Goal: Ask a question

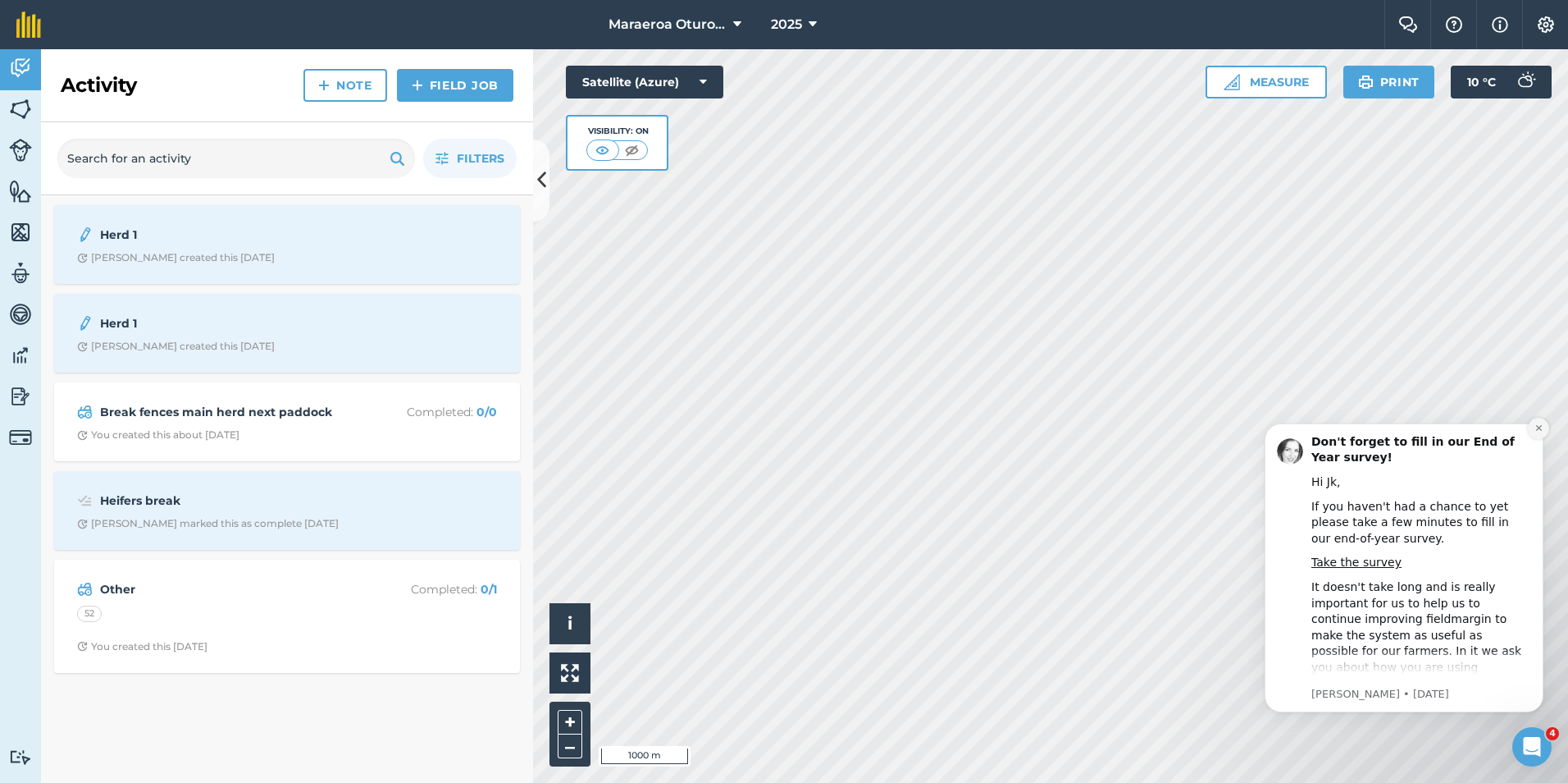
click at [1542, 430] on icon "Dismiss notification" at bounding box center [1539, 428] width 9 height 9
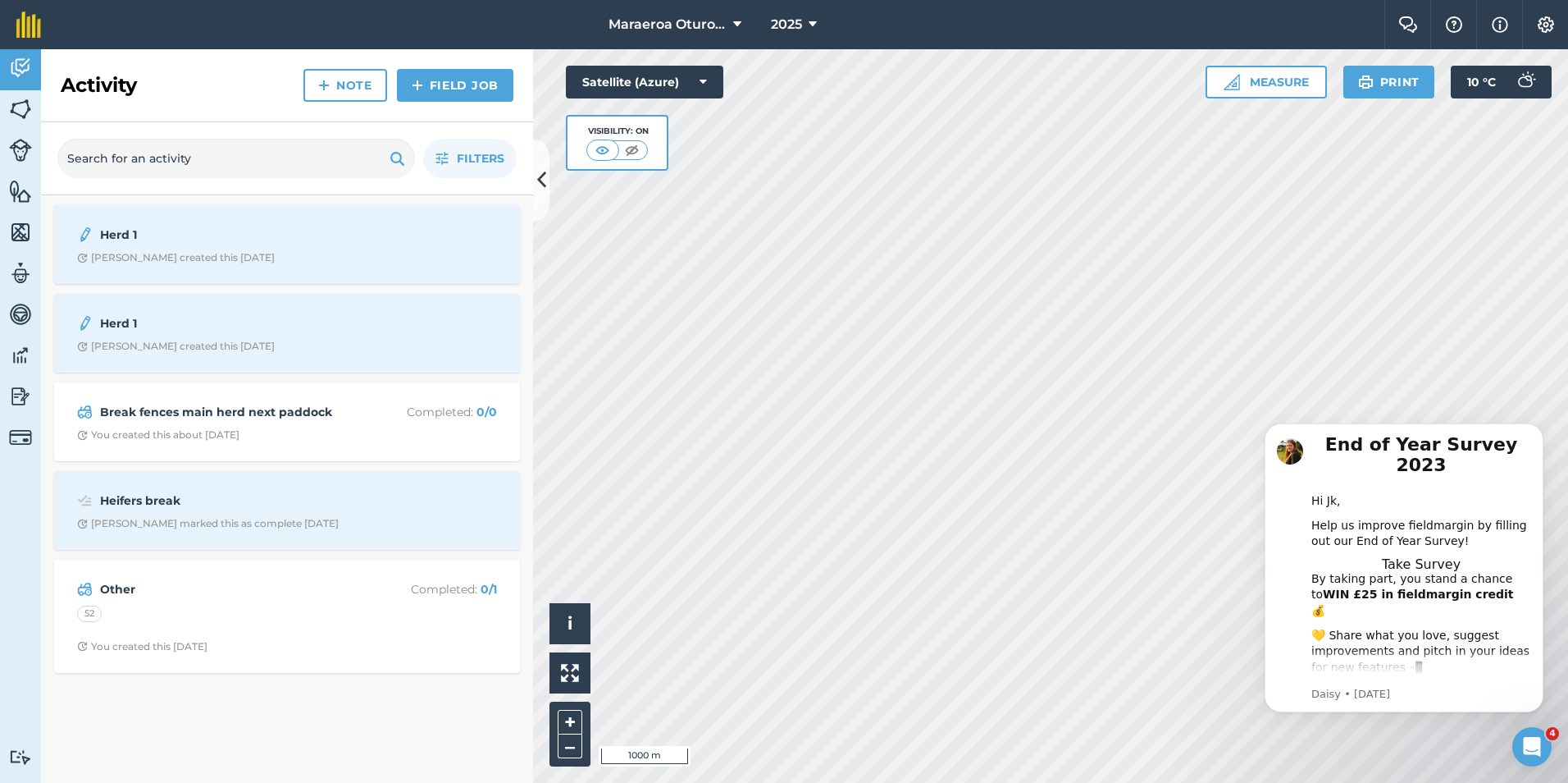
click at [1539, 751] on icon "Open Intercom Messenger" at bounding box center [1532, 747] width 27 height 27
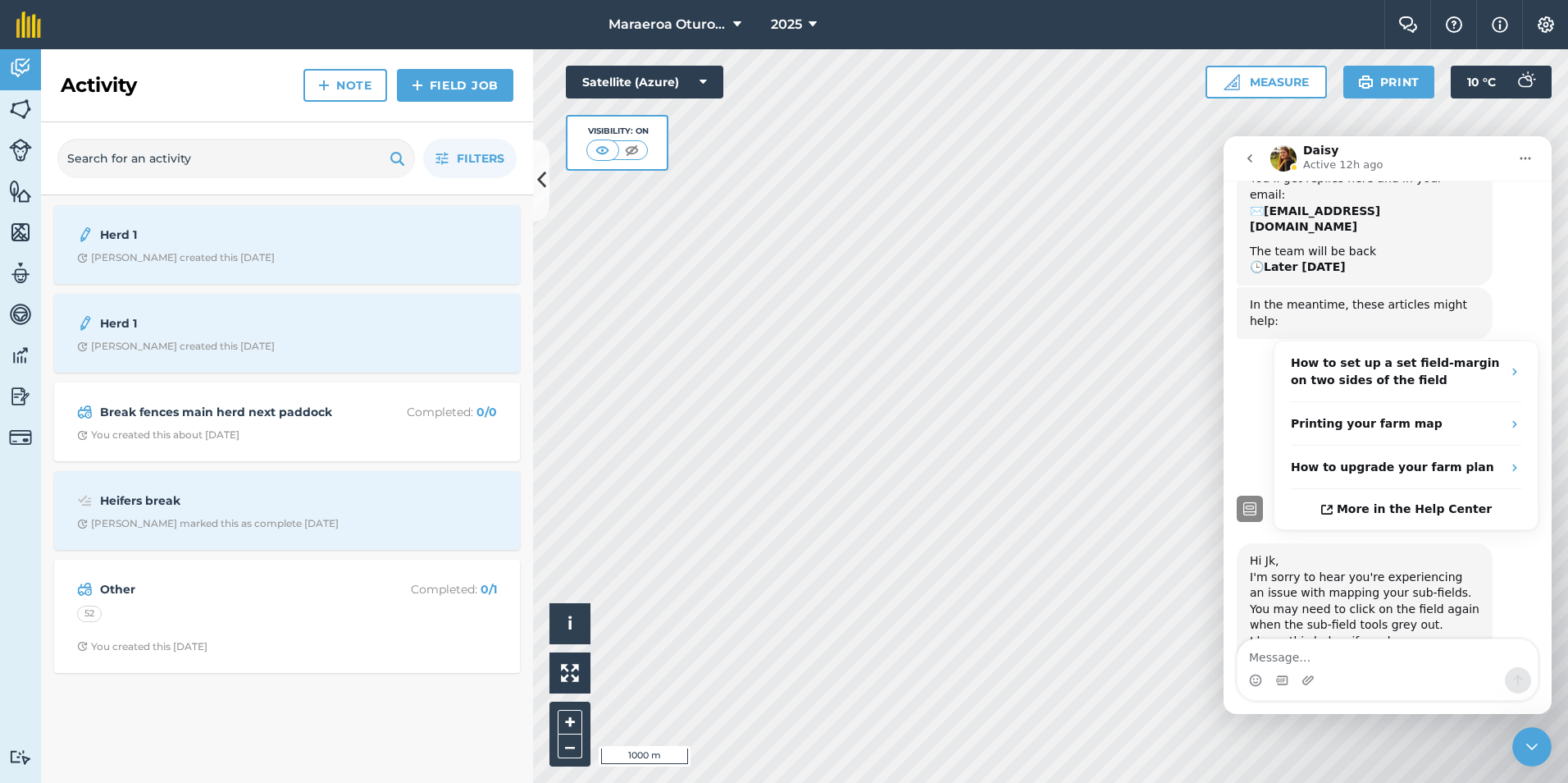
scroll to position [205, 0]
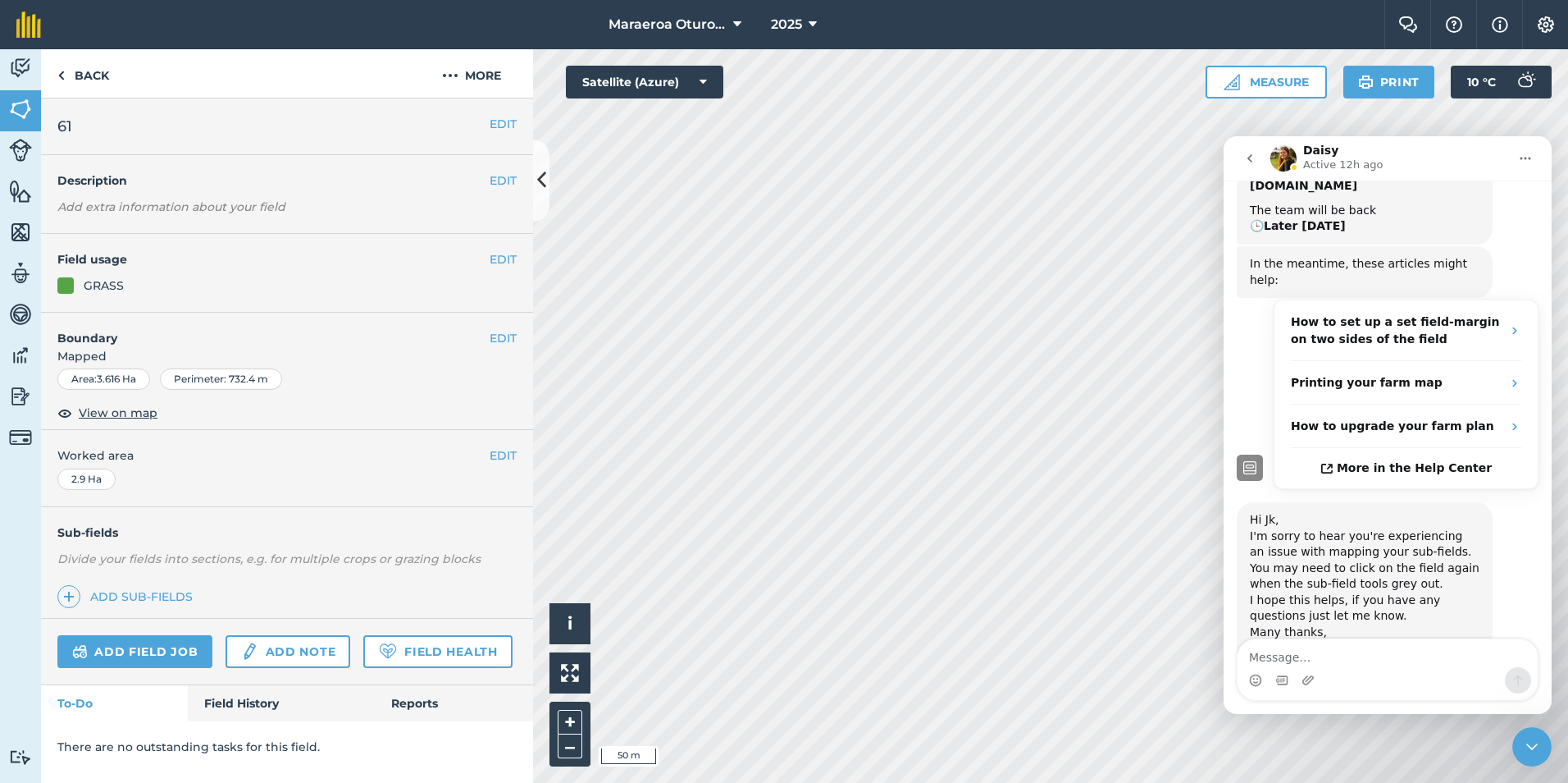
click at [677, 85] on div "Hello i © 2025 TomTom, Microsoft 50 m + – Satellite (Azure) Measure Print 10 ° C" at bounding box center [1049, 416] width 1034 height 734
click at [160, 602] on link "Add sub-fields" at bounding box center [129, 596] width 142 height 23
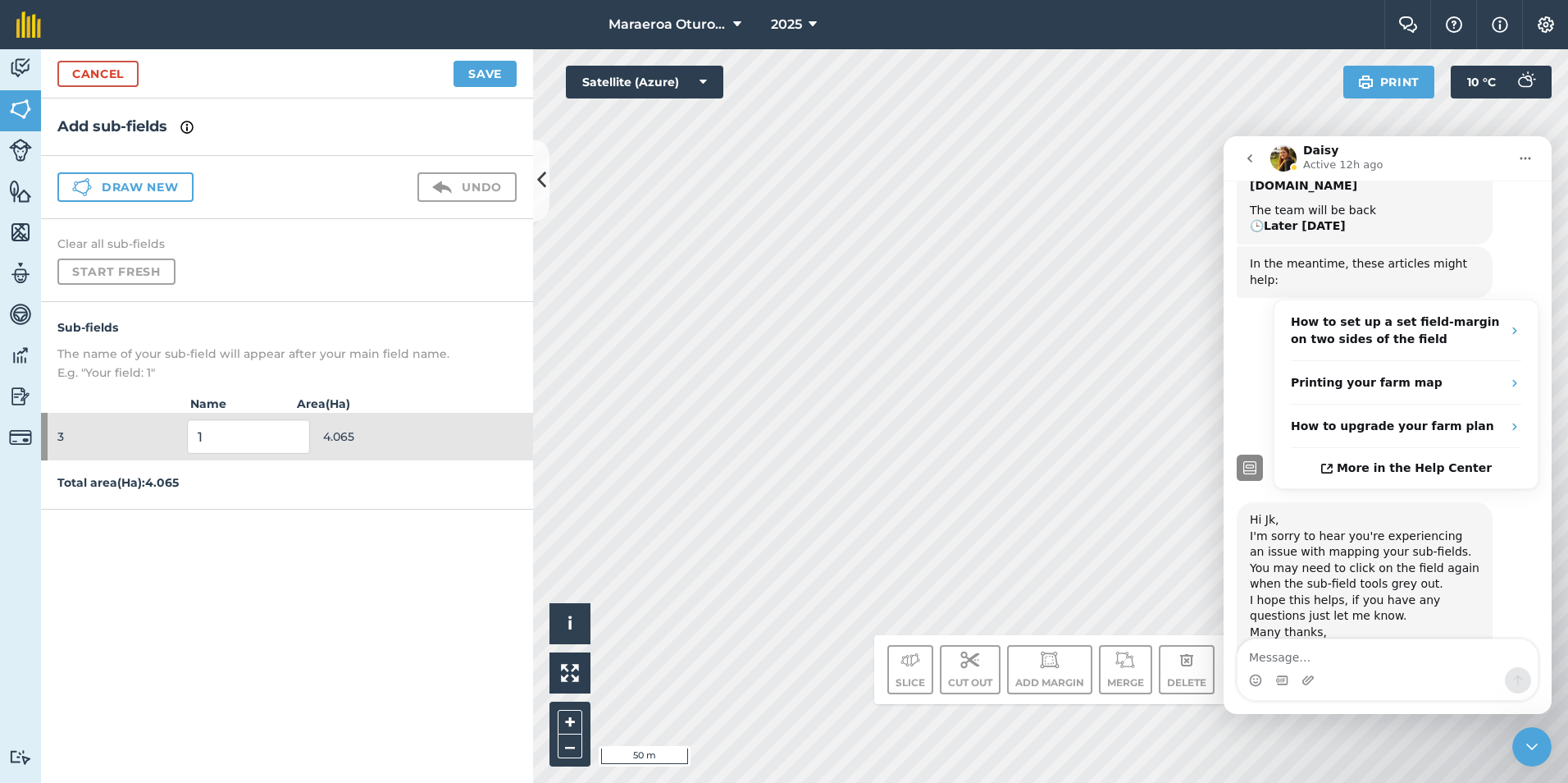
click at [1097, 677] on div "Slice Cut out Add margin Merge Delete" at bounding box center [1050, 669] width 326 height 49
click at [1153, 648] on div "Slice Cut out Add margin Merge Delete" at bounding box center [1050, 669] width 326 height 49
click at [1056, 664] on div "Slice Cut out Add margin Merge Delete" at bounding box center [1050, 669] width 326 height 49
click at [966, 664] on div "Slice Cut out Add margin Merge Delete" at bounding box center [1050, 669] width 326 height 49
click at [919, 661] on div "Slice Cut out Add margin Merge Delete" at bounding box center [1050, 669] width 326 height 49
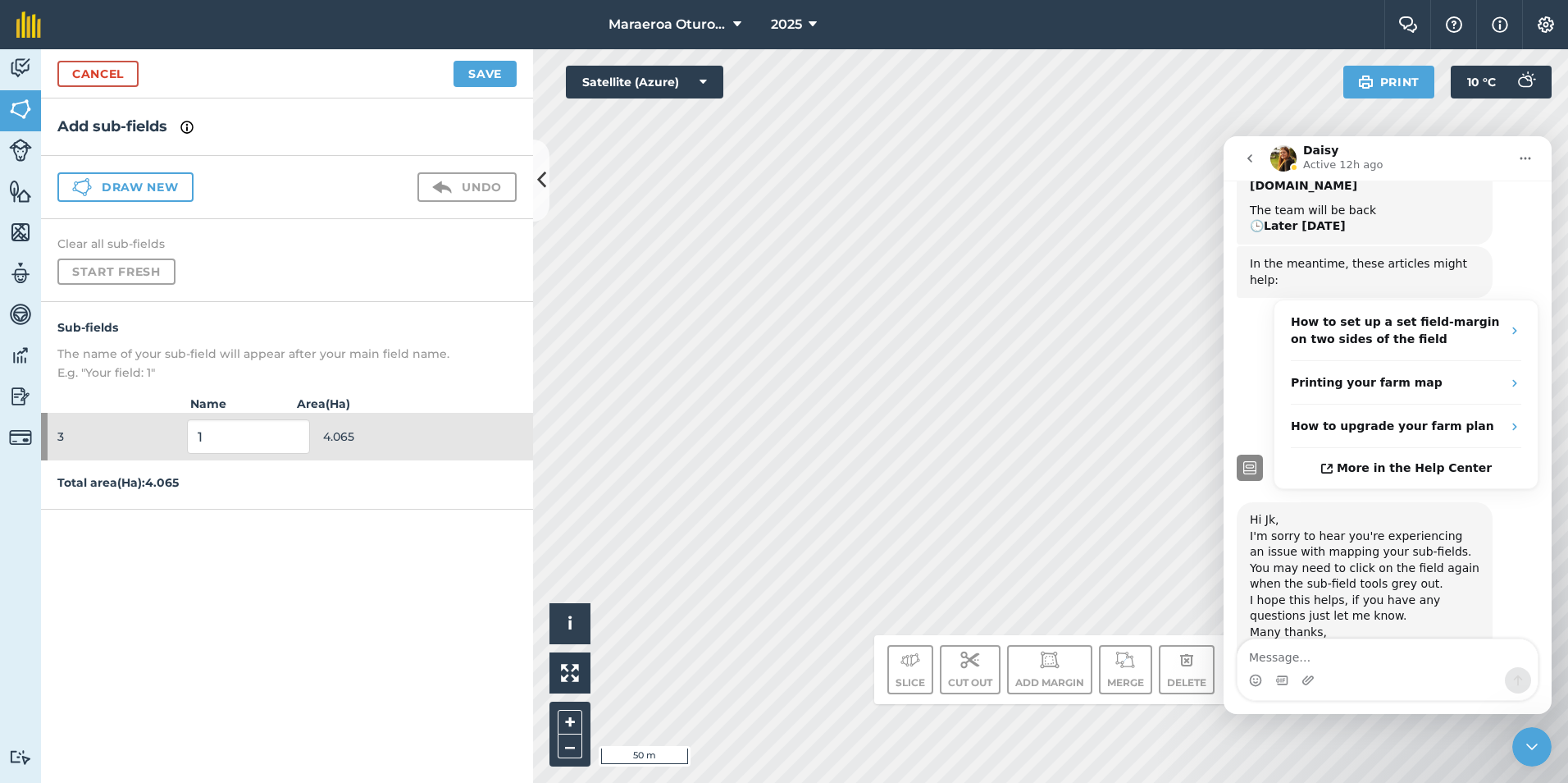
click at [919, 662] on div "Slice Cut out Add margin Merge Delete" at bounding box center [1050, 669] width 353 height 69
click at [1182, 690] on div "Slice Cut out Add margin Merge Delete" at bounding box center [1050, 669] width 326 height 49
click at [995, 681] on div "Slice Cut out Add margin Merge Delete" at bounding box center [1050, 669] width 326 height 49
click at [1109, 692] on div "Slice Cut out Add margin Merge Delete" at bounding box center [1050, 669] width 326 height 49
click at [1169, 689] on div "Slice Cut out Add margin Merge Delete" at bounding box center [1050, 669] width 326 height 49
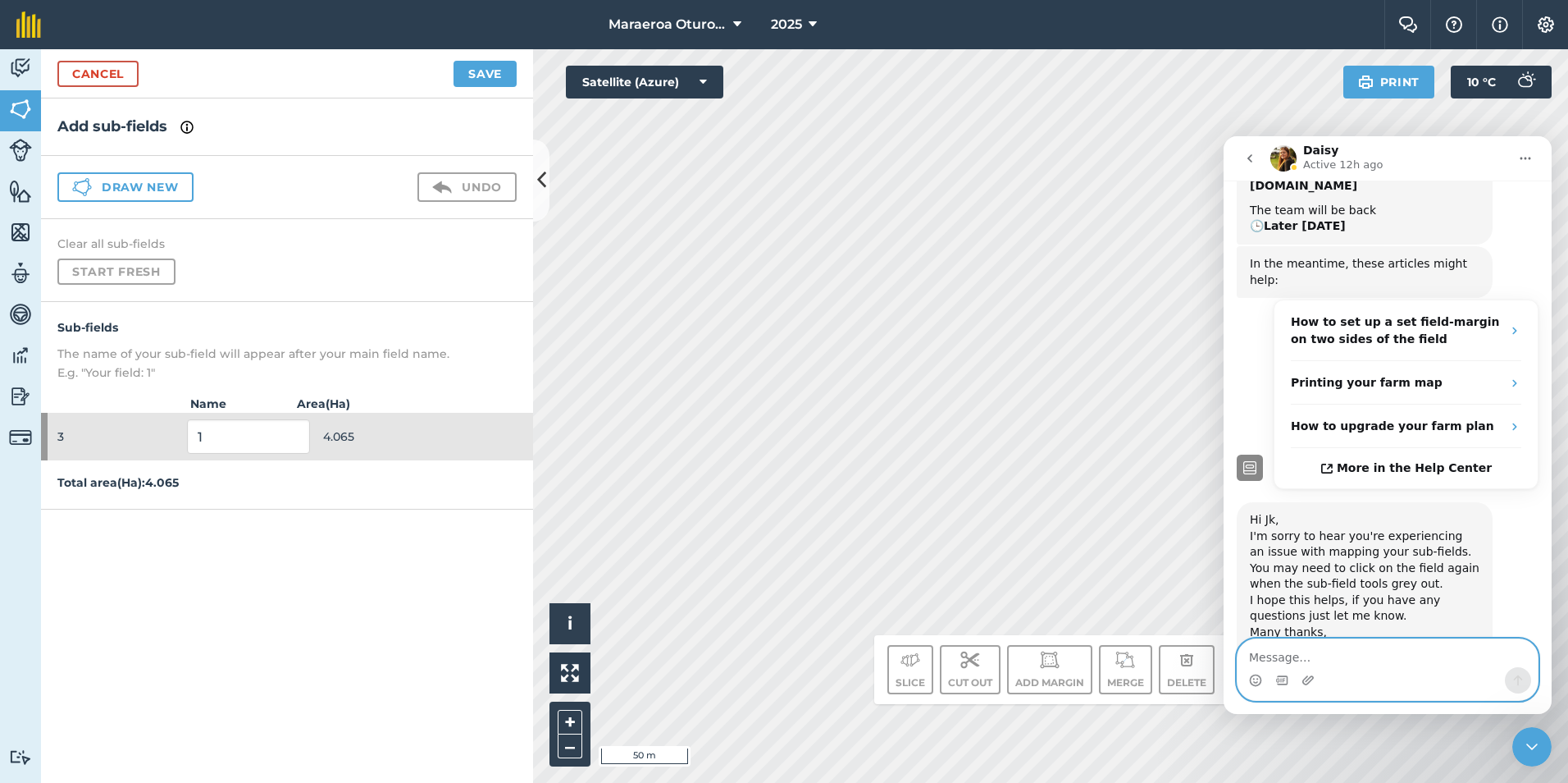
click at [1340, 651] on textarea "Message…" at bounding box center [1388, 653] width 300 height 28
type textarea "n"
type textarea "ive tryed that and still no success"
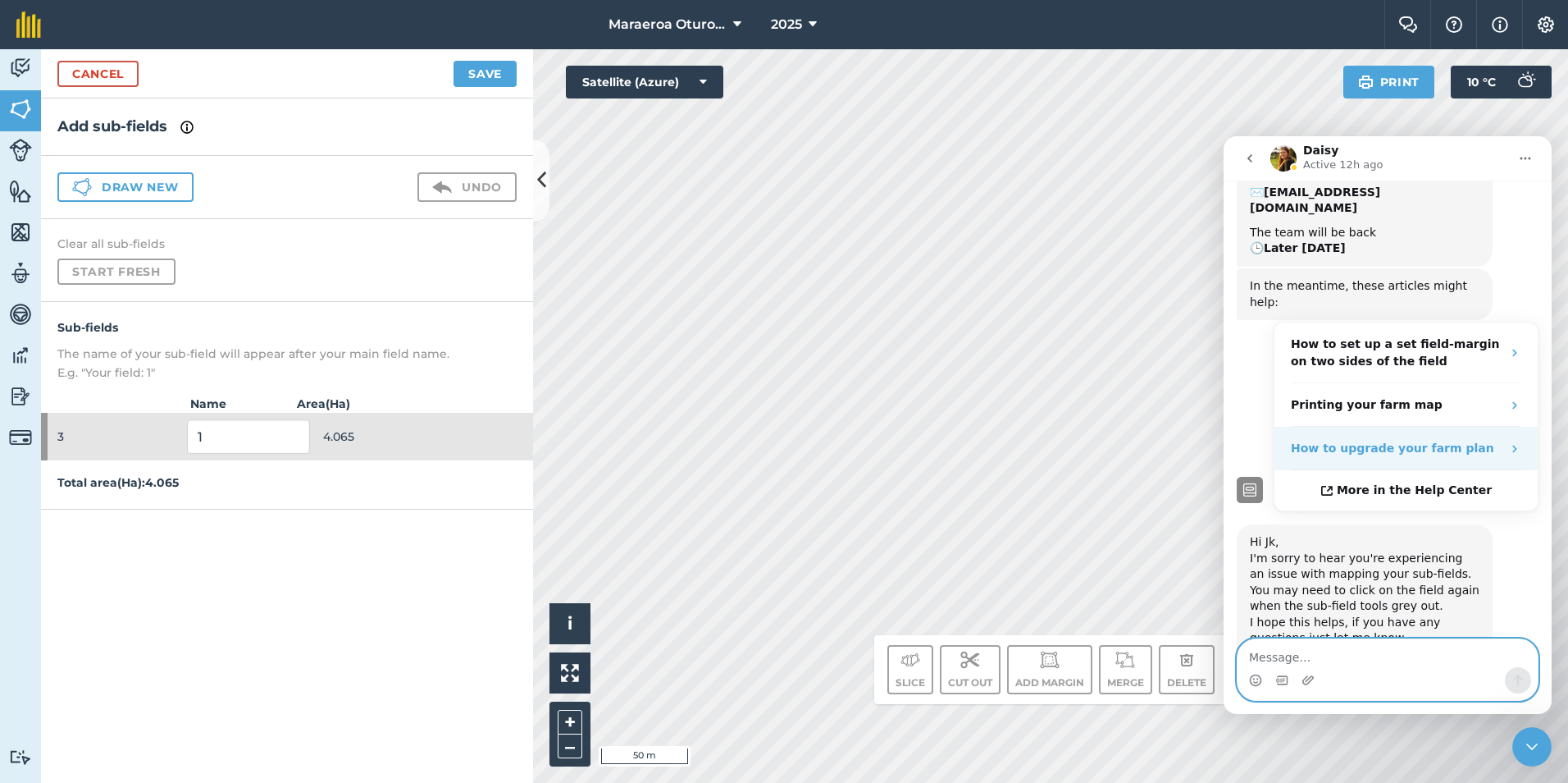
scroll to position [298, 0]
